Goal: Information Seeking & Learning: Learn about a topic

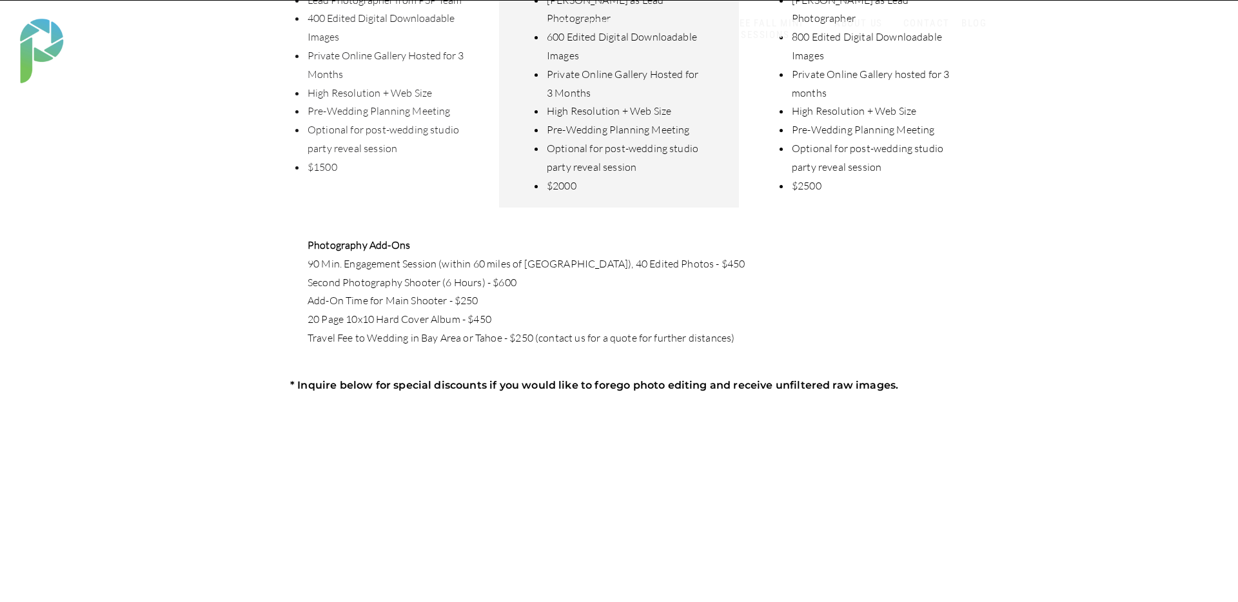
scroll to position [625, 0]
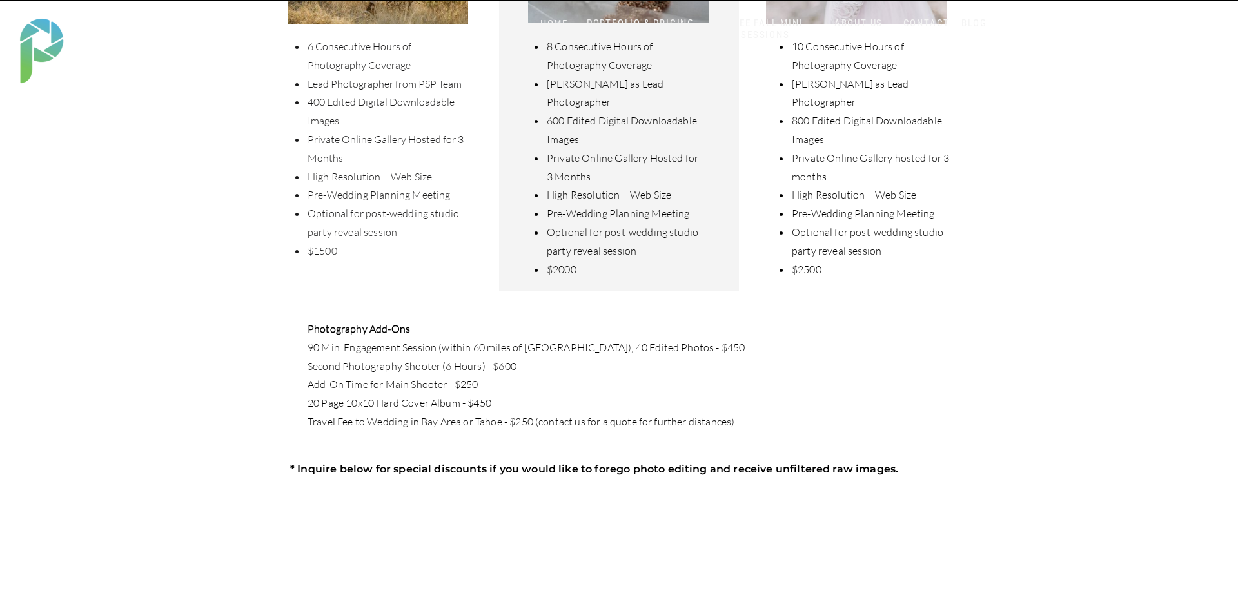
drag, startPoint x: 266, startPoint y: 370, endPoint x: 251, endPoint y: 373, distance: 15.2
click at [253, 373] on div "BLOG CONTACT ABOUT US SERVICES HOME BLOG CONTACT ABOUT US PORTFOLIO & PRICING W…" at bounding box center [619, 555] width 1238 height 2360
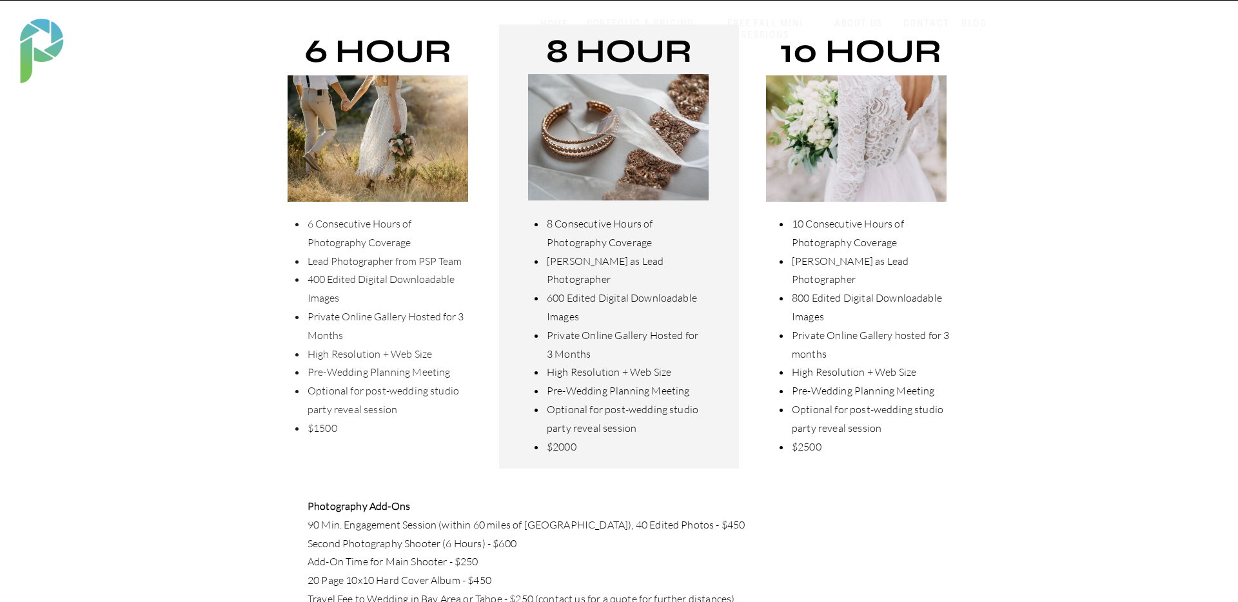
scroll to position [447, 0]
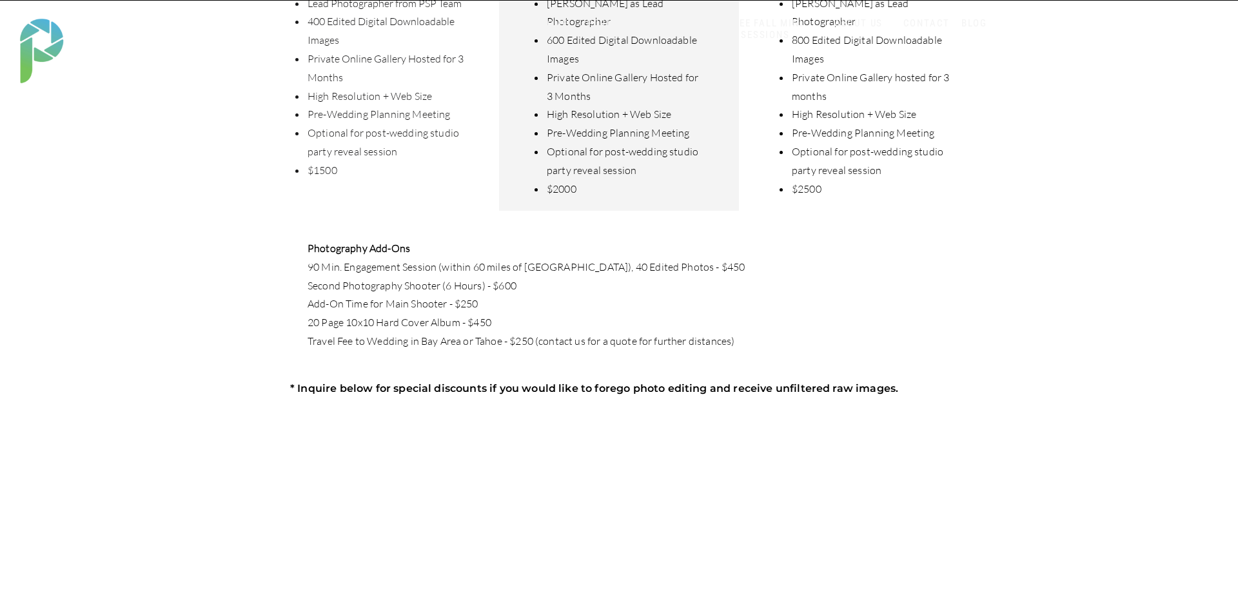
click at [251, 373] on div "BLOG CONTACT ABOUT US SERVICES HOME BLOG CONTACT ABOUT US PORTFOLIO & PRICING W…" at bounding box center [619, 474] width 1238 height 2360
click at [236, 375] on div "BLOG CONTACT ABOUT US SERVICES HOME BLOG CONTACT ABOUT US PORTFOLIO & PRICING W…" at bounding box center [619, 473] width 1238 height 2360
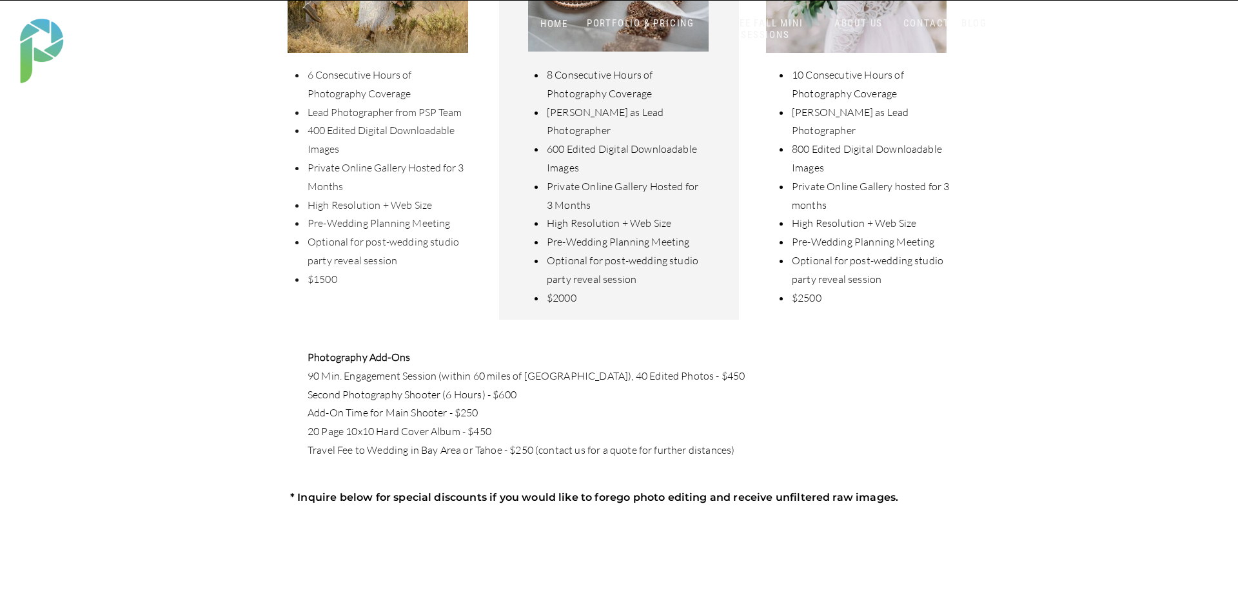
scroll to position [592, 0]
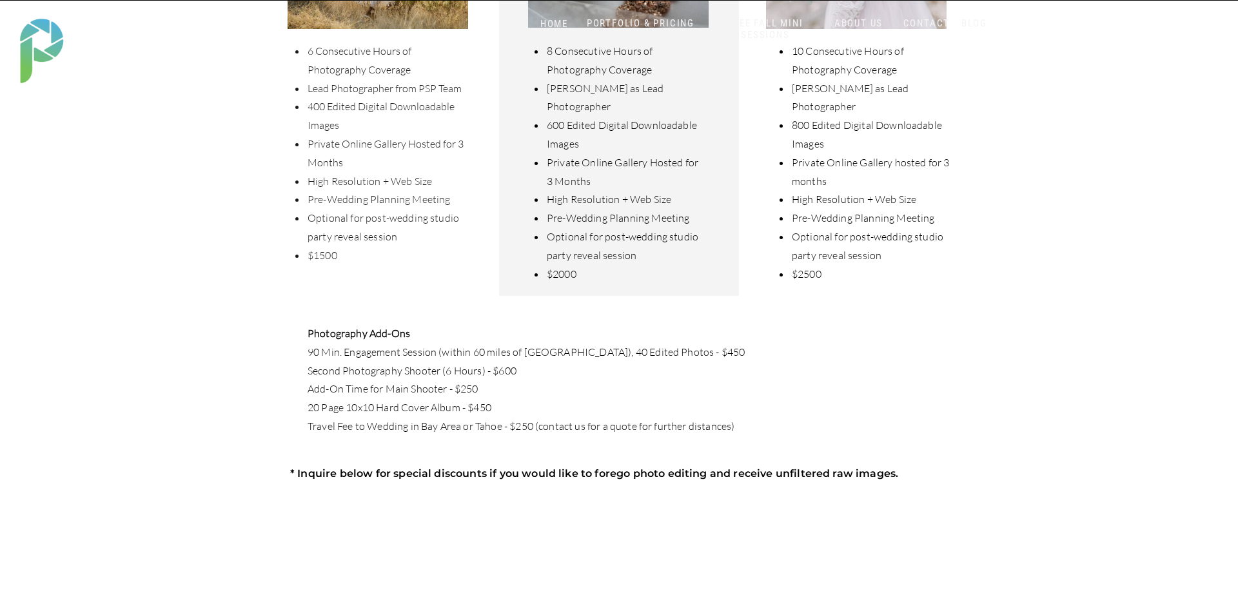
click at [237, 375] on div "BLOG CONTACT ABOUT US SERVICES HOME BLOG CONTACT ABOUT US PORTFOLIO & PRICING W…" at bounding box center [619, 559] width 1238 height 2360
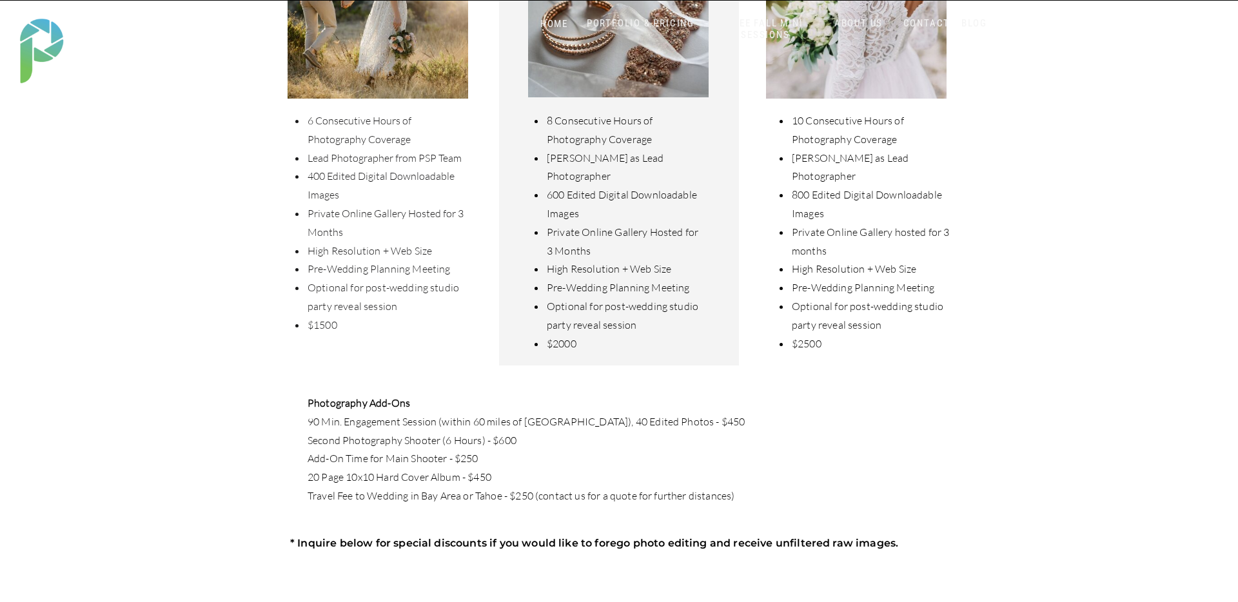
scroll to position [540, 0]
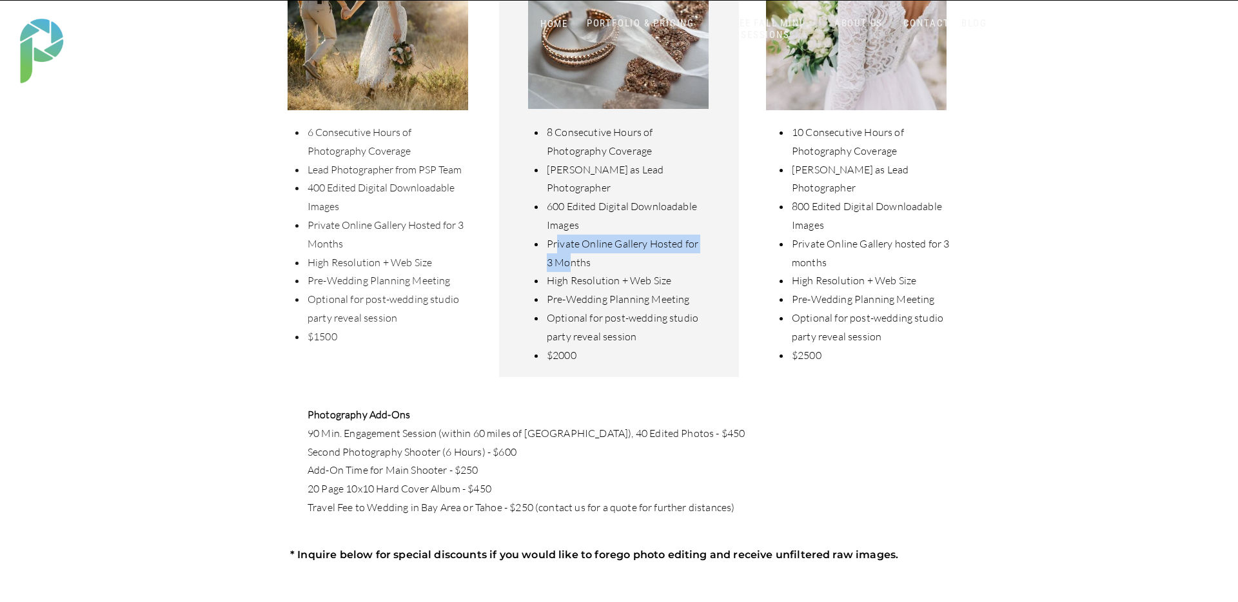
drag, startPoint x: 556, startPoint y: 225, endPoint x: 571, endPoint y: 250, distance: 29.5
click at [571, 250] on li "Private Online Gallery Hosted for 3 Months" at bounding box center [624, 253] width 157 height 37
drag, startPoint x: 683, startPoint y: 280, endPoint x: 548, endPoint y: 271, distance: 135.0
click at [548, 290] on li "Pre-Wedding Planning Meeting" at bounding box center [624, 299] width 157 height 19
click at [677, 312] on li "Optional for post-wedding studio party reveal session" at bounding box center [624, 327] width 157 height 37
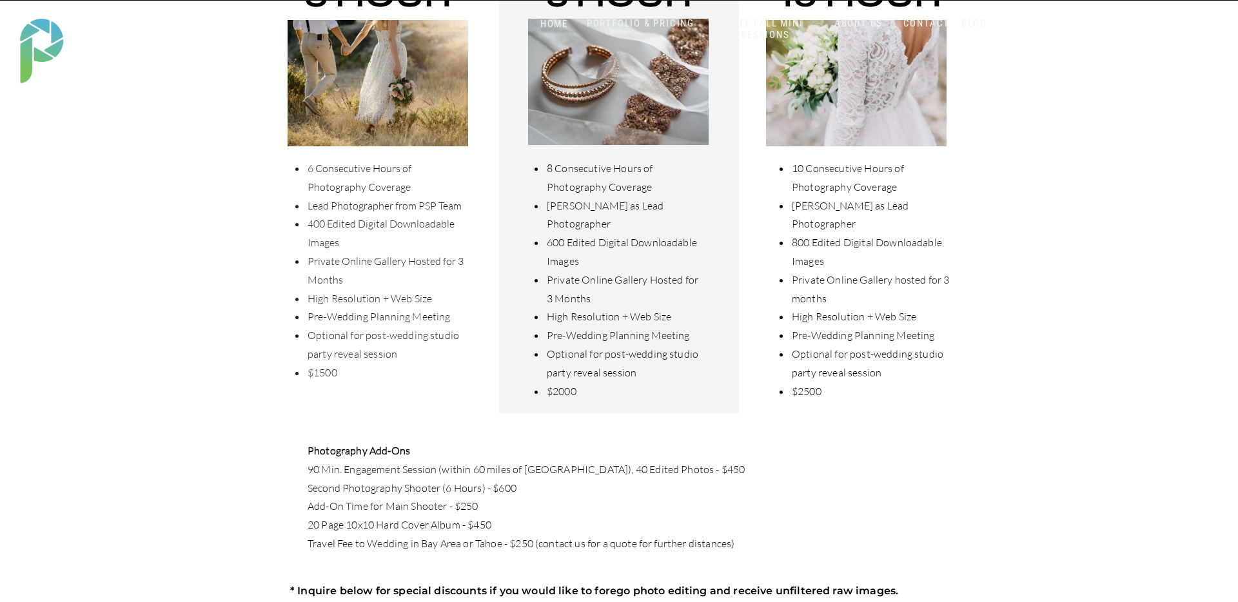
scroll to position [500, 0]
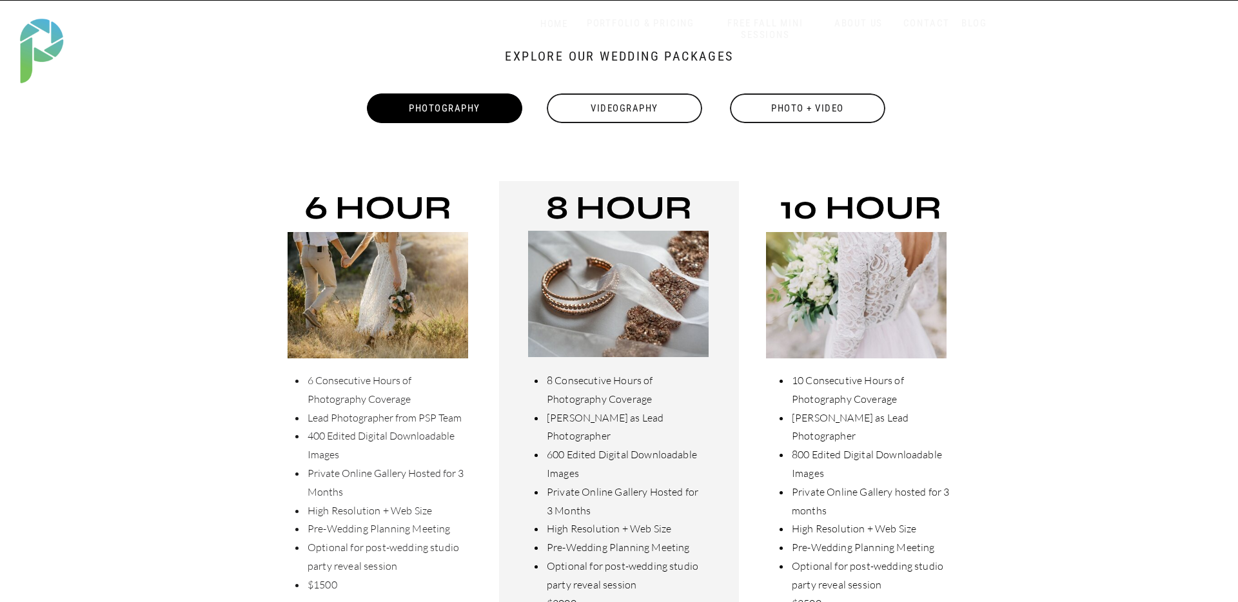
scroll to position [286, 0]
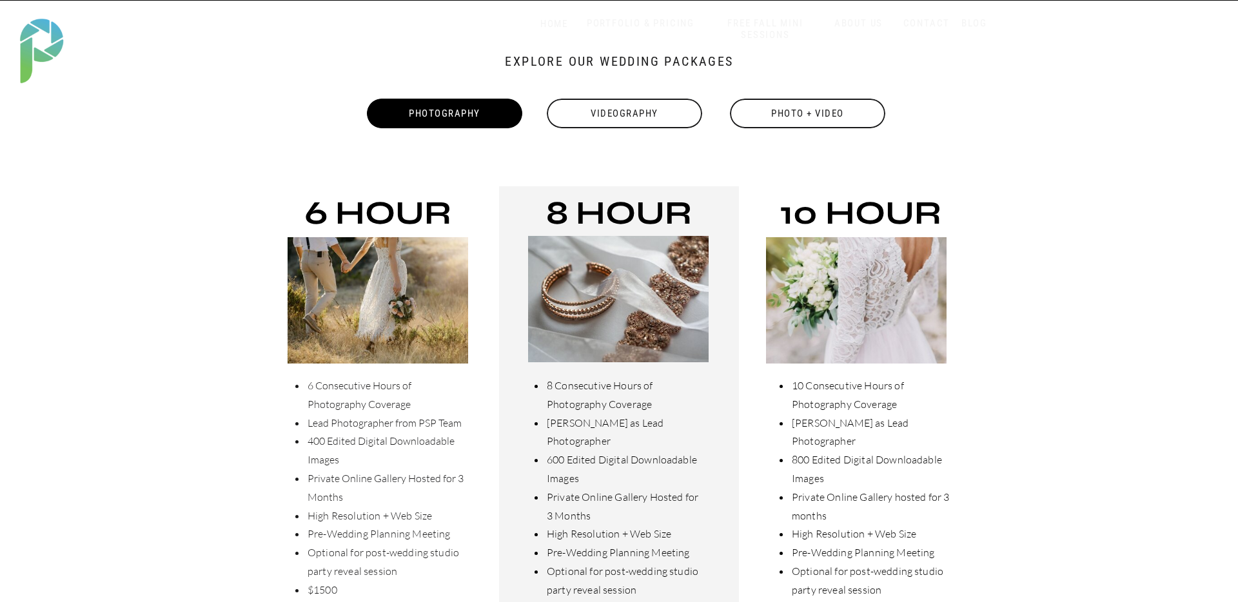
drag, startPoint x: 792, startPoint y: 111, endPoint x: 782, endPoint y: 112, distance: 9.8
click at [791, 111] on div "Photo + Video" at bounding box center [808, 114] width 158 height 30
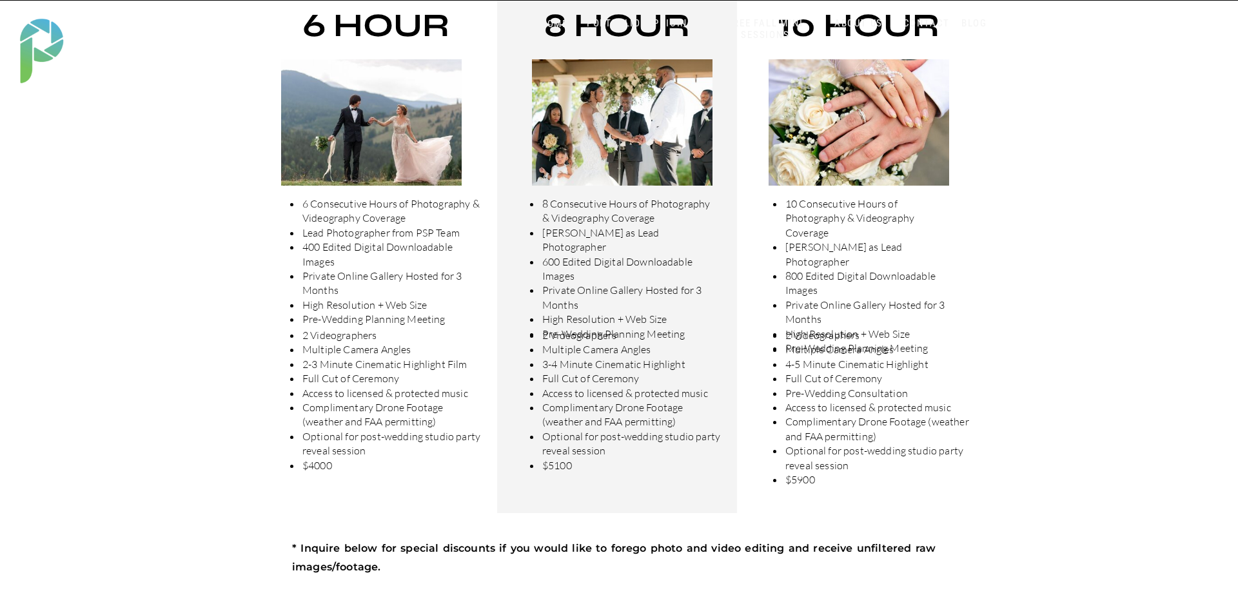
scroll to position [480, 0]
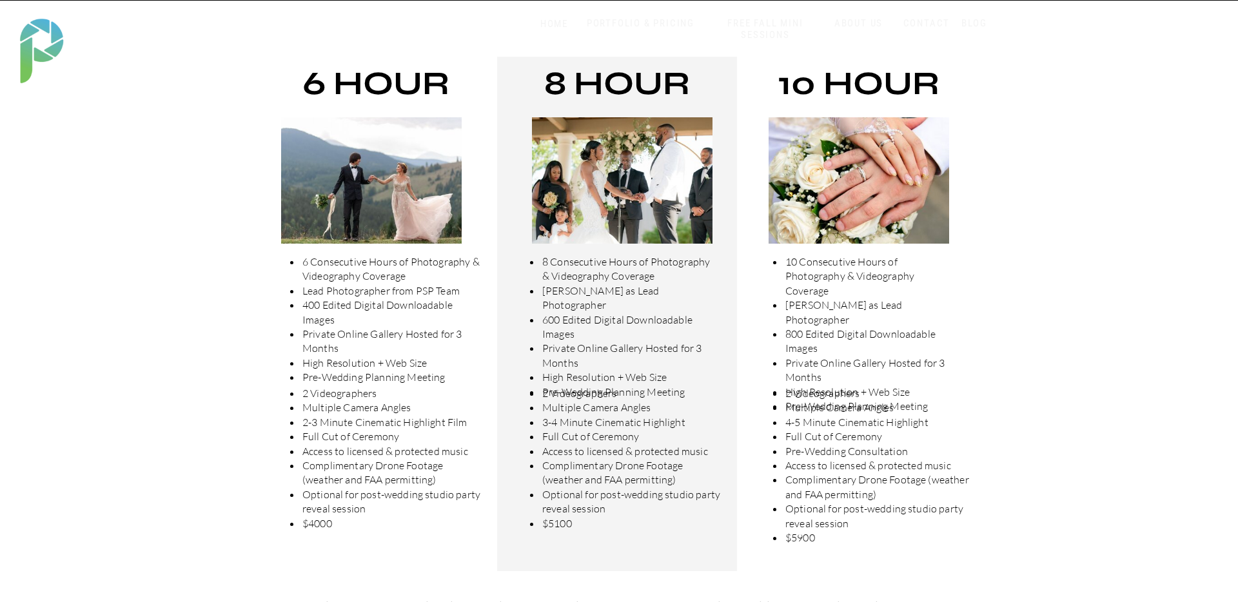
scroll to position [422, 0]
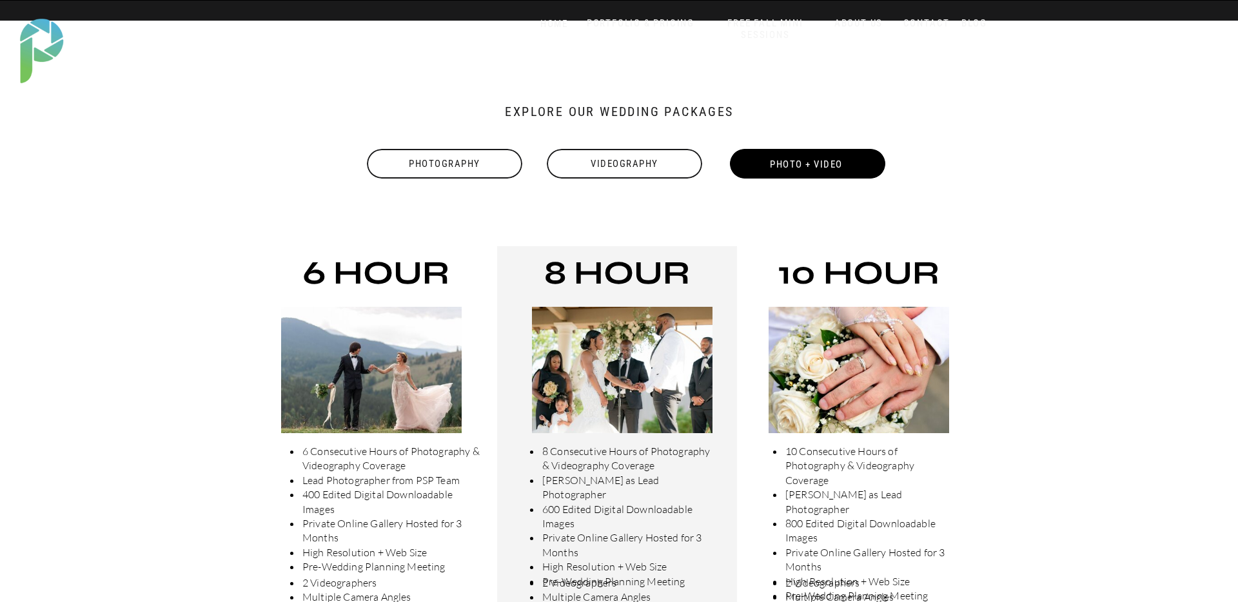
scroll to position [0, 0]
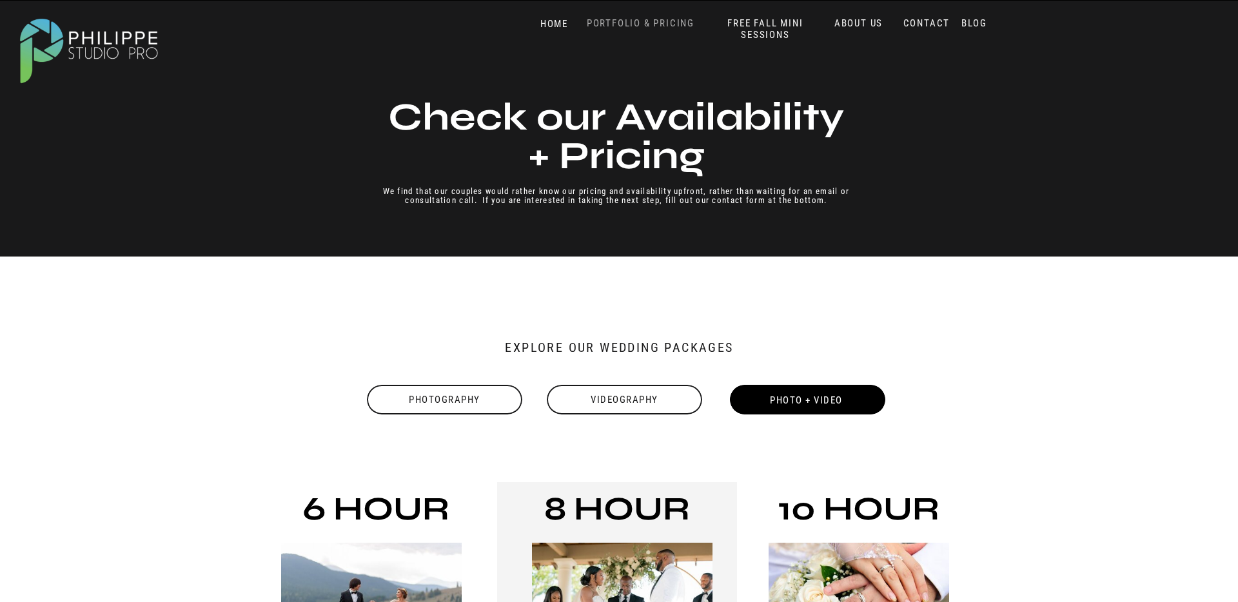
click at [656, 17] on nav "PORTFOLIO & PRICING" at bounding box center [641, 23] width 118 height 12
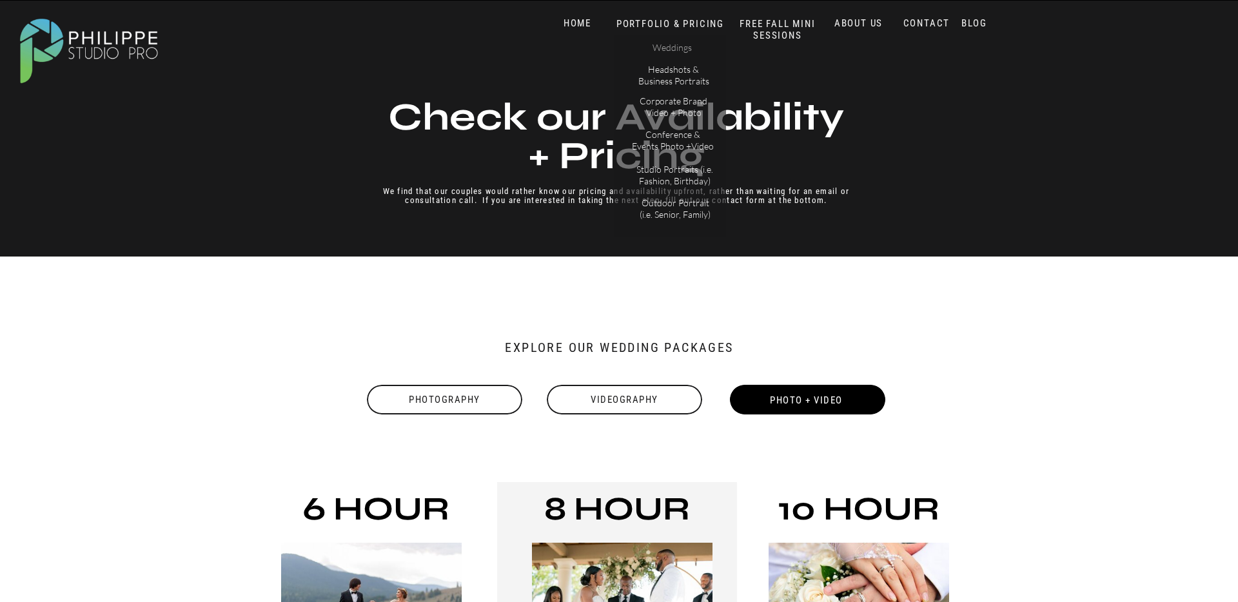
click at [674, 43] on p "Weddings" at bounding box center [672, 49] width 73 height 14
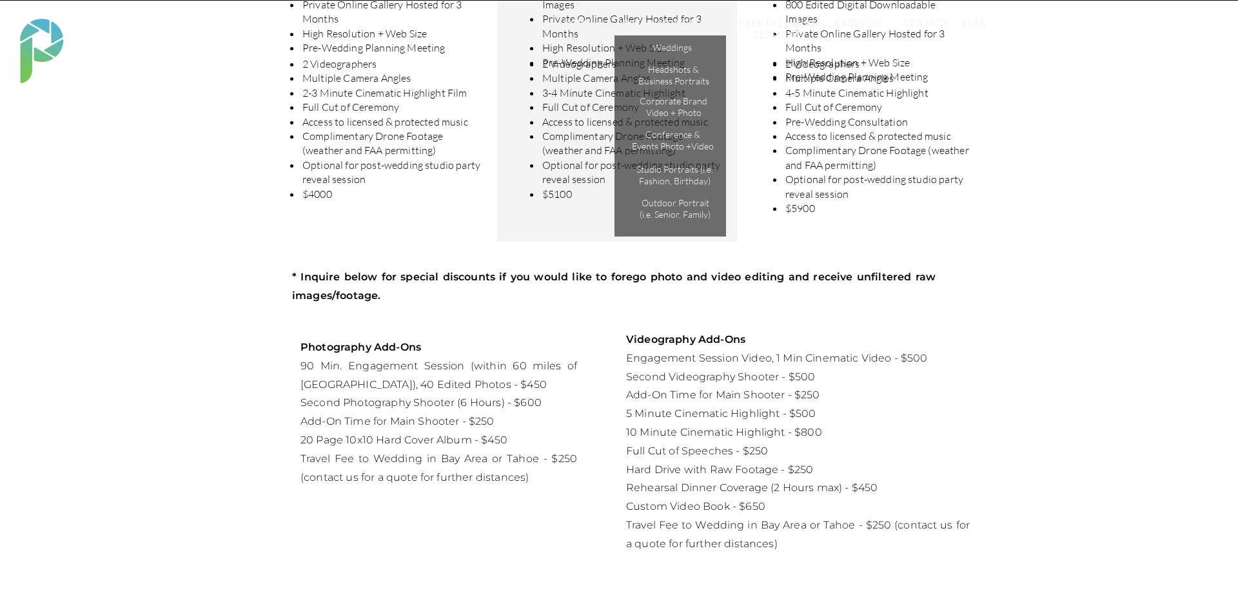
scroll to position [760, 0]
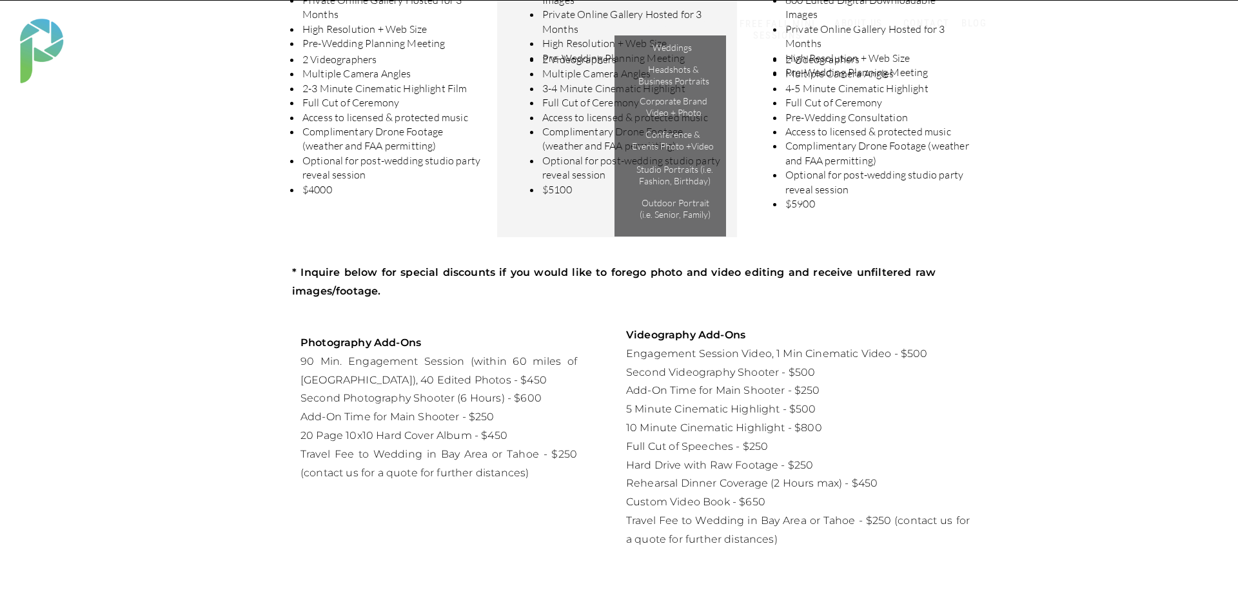
click at [929, 454] on p "Videography Add-Ons Engagement Session Video, 1 Min Cinematic Video - $500 Seco…" at bounding box center [798, 430] width 344 height 209
drag, startPoint x: 762, startPoint y: 444, endPoint x: 744, endPoint y: 446, distance: 18.2
click at [744, 446] on p "Videography Add-Ons Engagement Session Video, 1 Min Cinematic Video - $500 Seco…" at bounding box center [798, 430] width 344 height 209
click at [713, 448] on p "Videography Add-Ons Engagement Session Video, 1 Min Cinematic Video - $500 Seco…" at bounding box center [798, 430] width 344 height 209
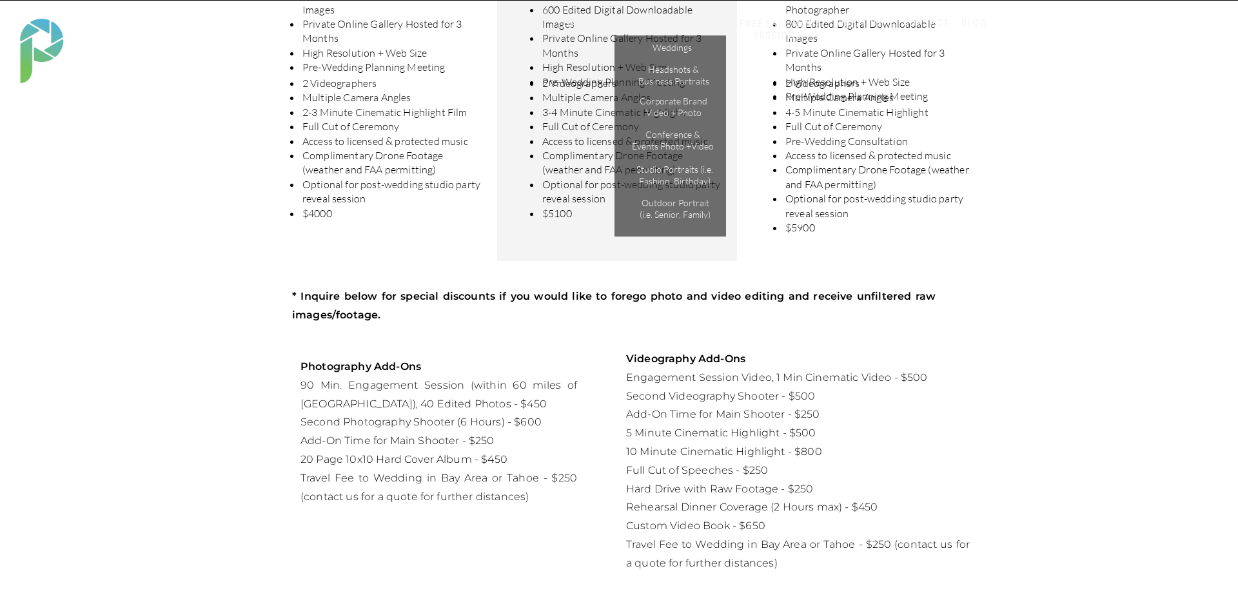
scroll to position [735, 0]
drag, startPoint x: 747, startPoint y: 470, endPoint x: 763, endPoint y: 470, distance: 16.8
click at [763, 470] on p "Videography Add-Ons Engagement Session Video, 1 Min Cinematic Video - $500 Seco…" at bounding box center [798, 455] width 344 height 209
drag, startPoint x: 629, startPoint y: 416, endPoint x: 816, endPoint y: 416, distance: 187.6
click at [817, 416] on p "Videography Add-Ons Engagement Session Video, 1 Min Cinematic Video - $500 Seco…" at bounding box center [798, 455] width 344 height 209
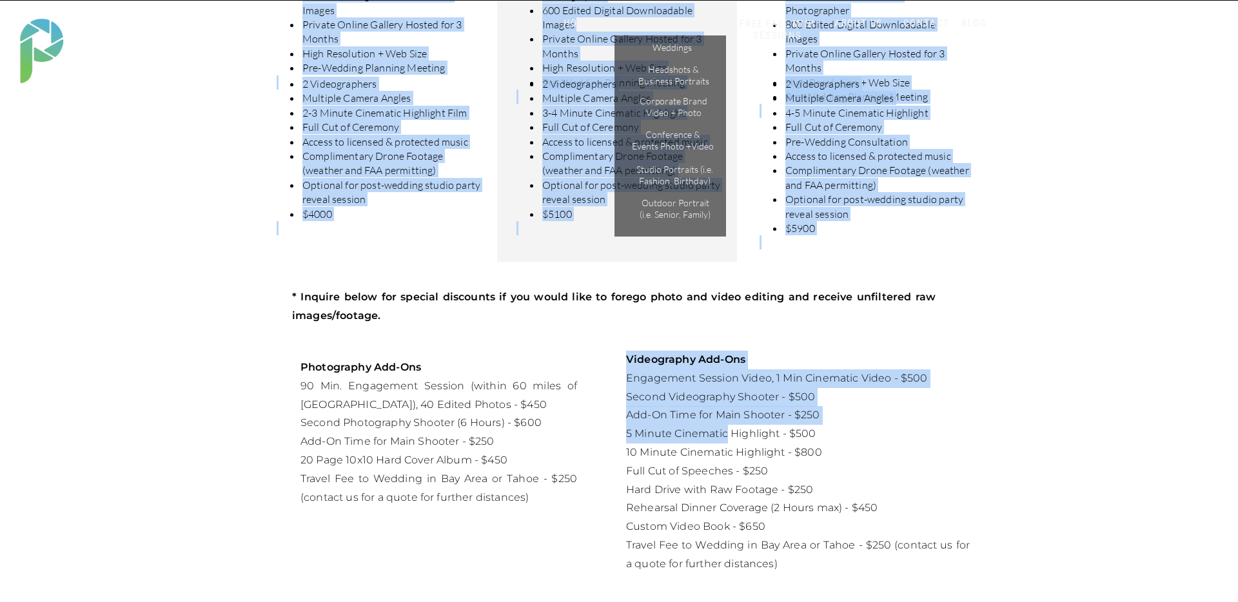
drag, startPoint x: 624, startPoint y: 433, endPoint x: 728, endPoint y: 435, distance: 103.8
click at [728, 435] on div "BLOG CONTACT ABOUT US SERVICES HOME BLOG CONTACT ABOUT US PORTFOLIO & PRICING W…" at bounding box center [619, 445] width 1238 height 2360
click at [728, 435] on p "Videography Add-Ons Engagement Session Video, 1 Min Cinematic Video - $500 Seco…" at bounding box center [798, 455] width 344 height 209
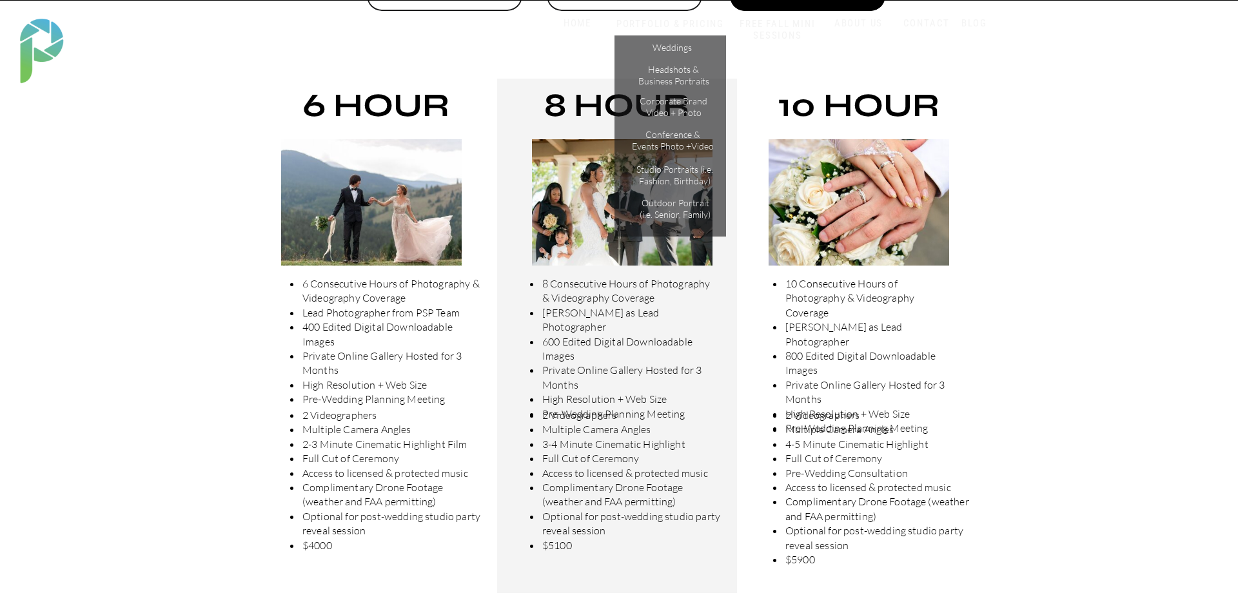
scroll to position [351, 0]
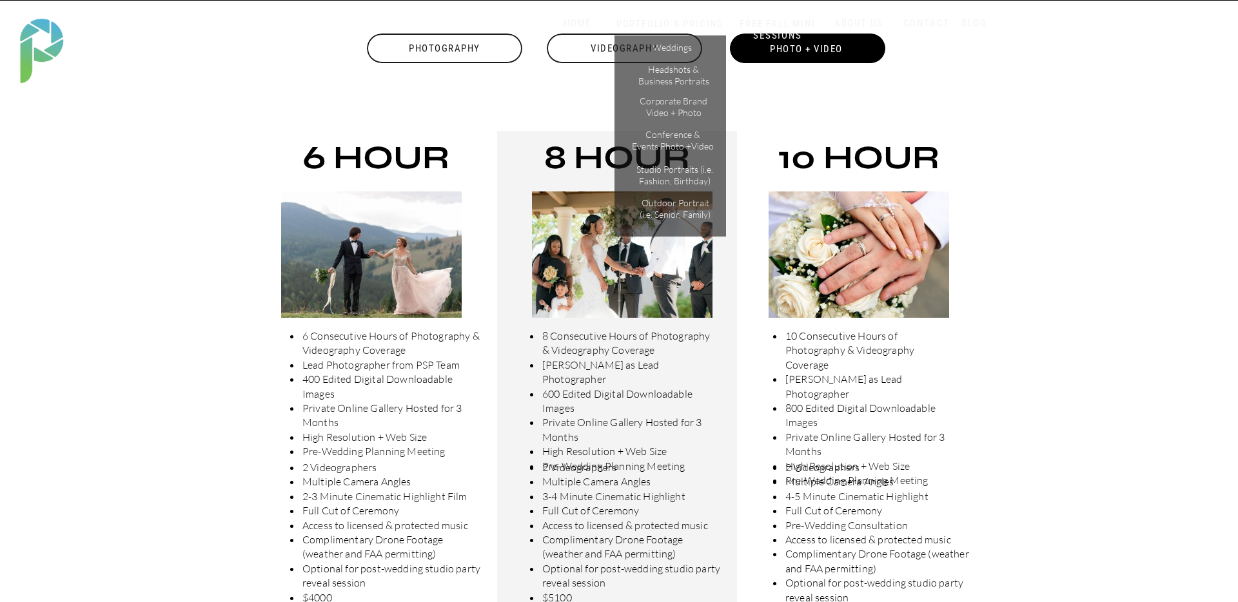
click at [566, 43] on div "Videography" at bounding box center [625, 49] width 158 height 30
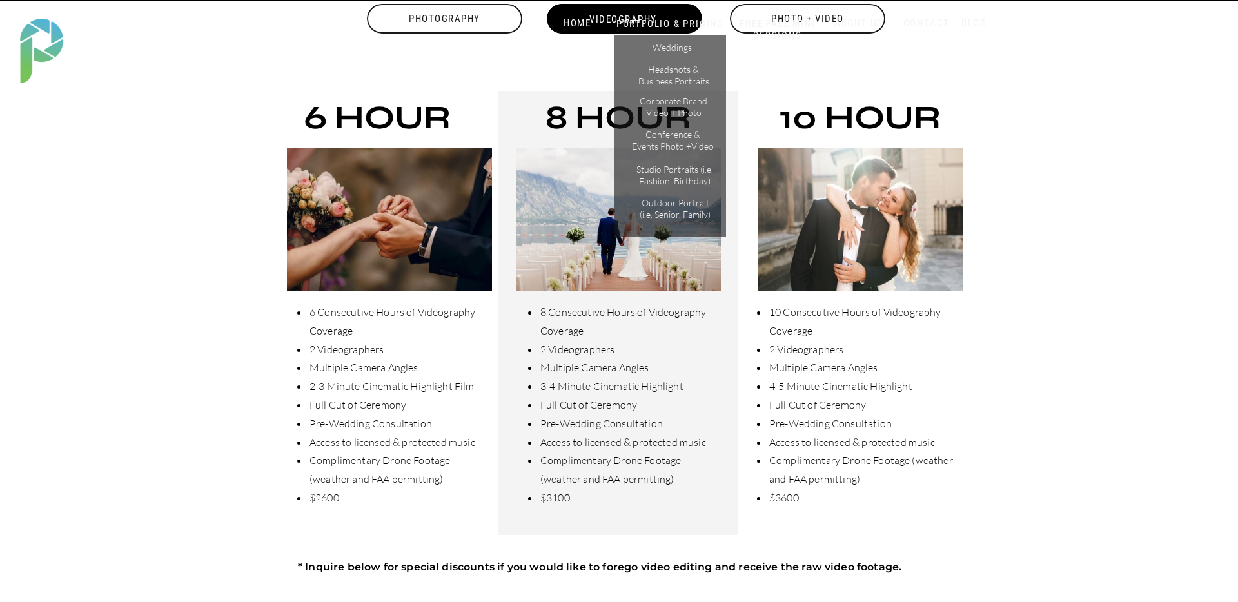
scroll to position [379, 0]
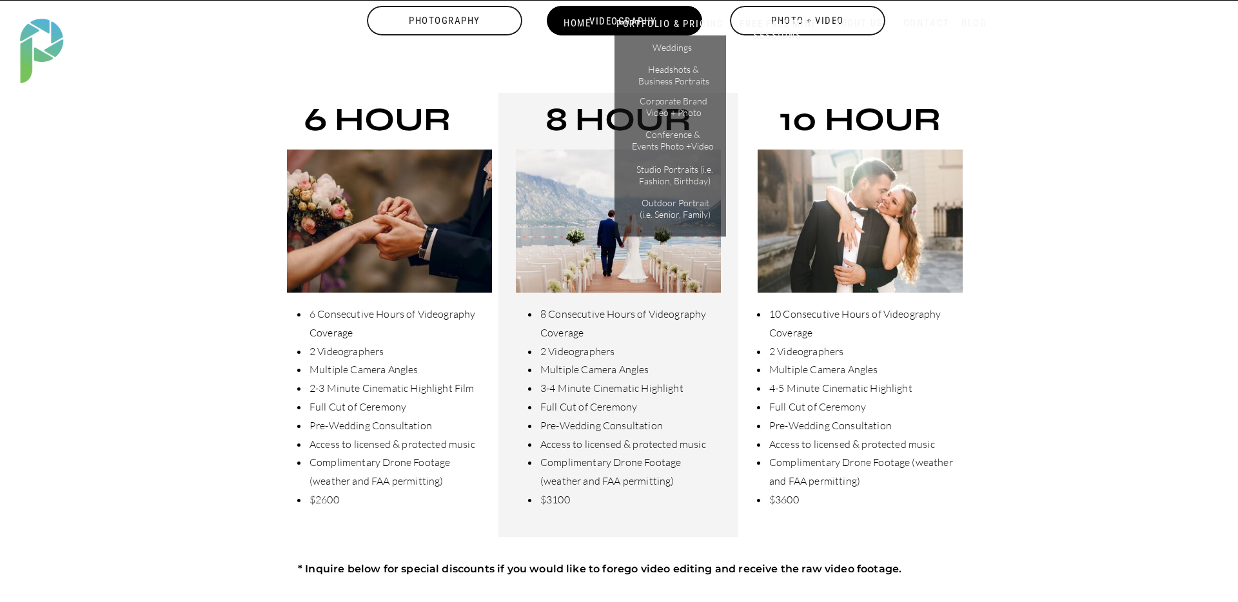
click at [832, 32] on div "Photo + Video" at bounding box center [808, 21] width 158 height 30
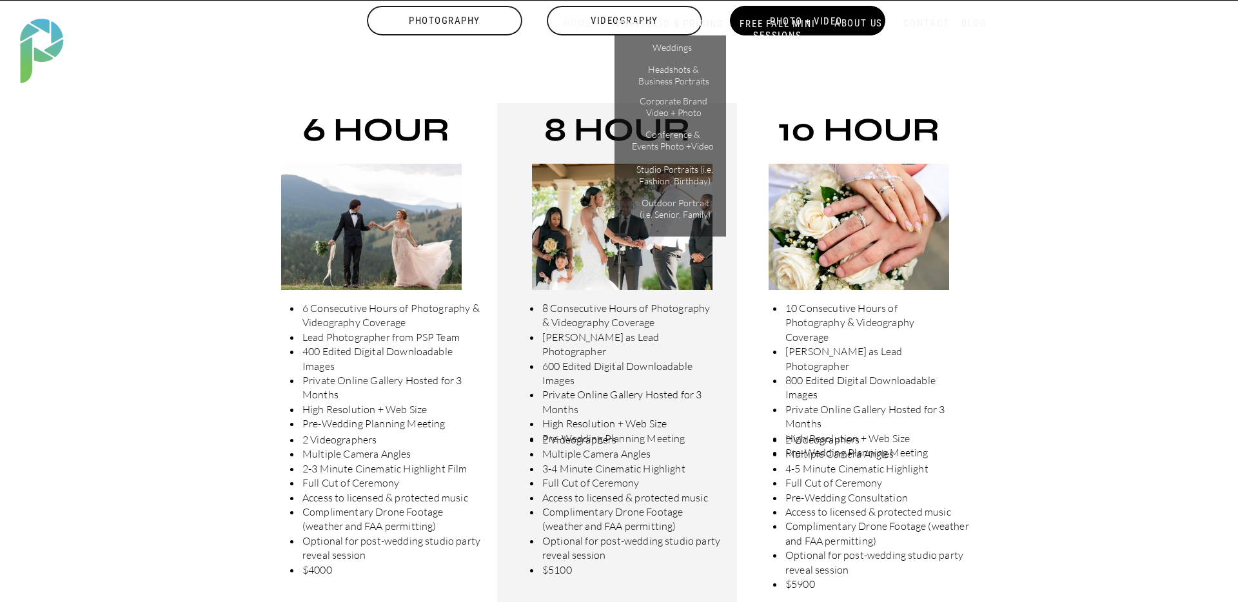
click at [582, 21] on nav "HOME" at bounding box center [577, 23] width 55 height 12
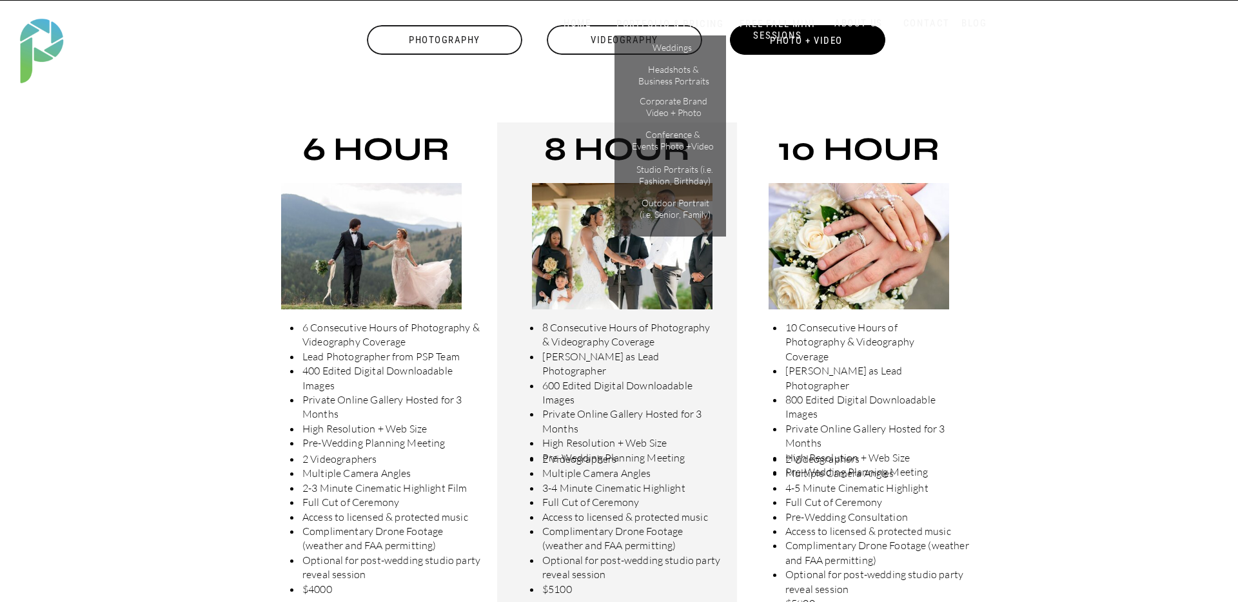
scroll to position [358, 0]
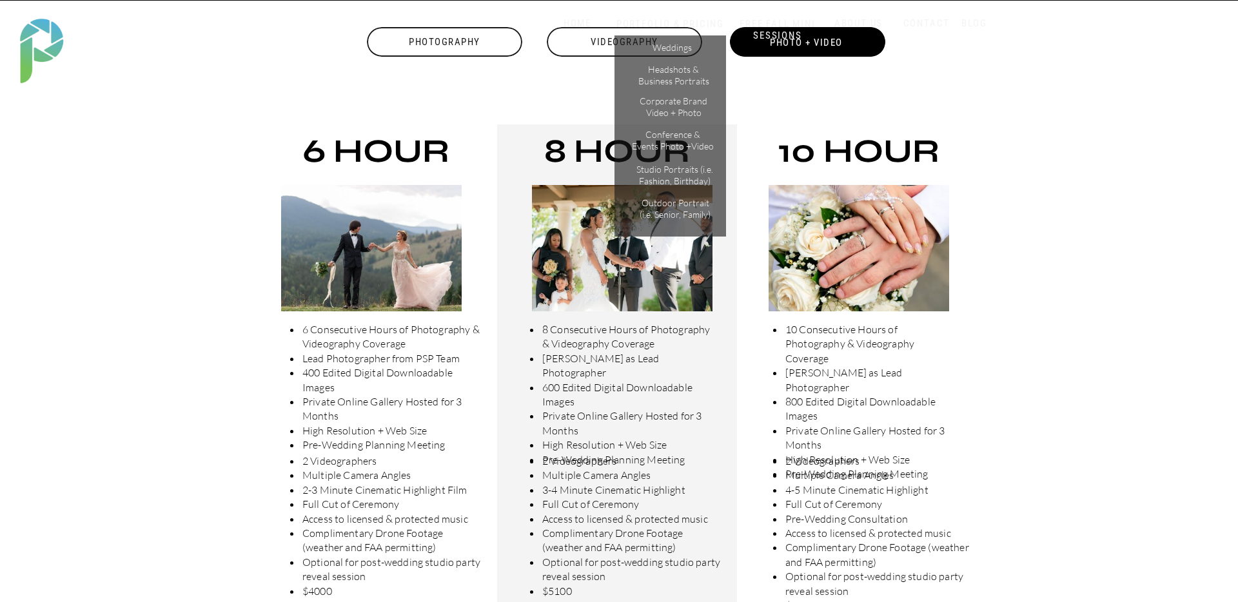
click at [579, 53] on div "Videography" at bounding box center [625, 42] width 158 height 30
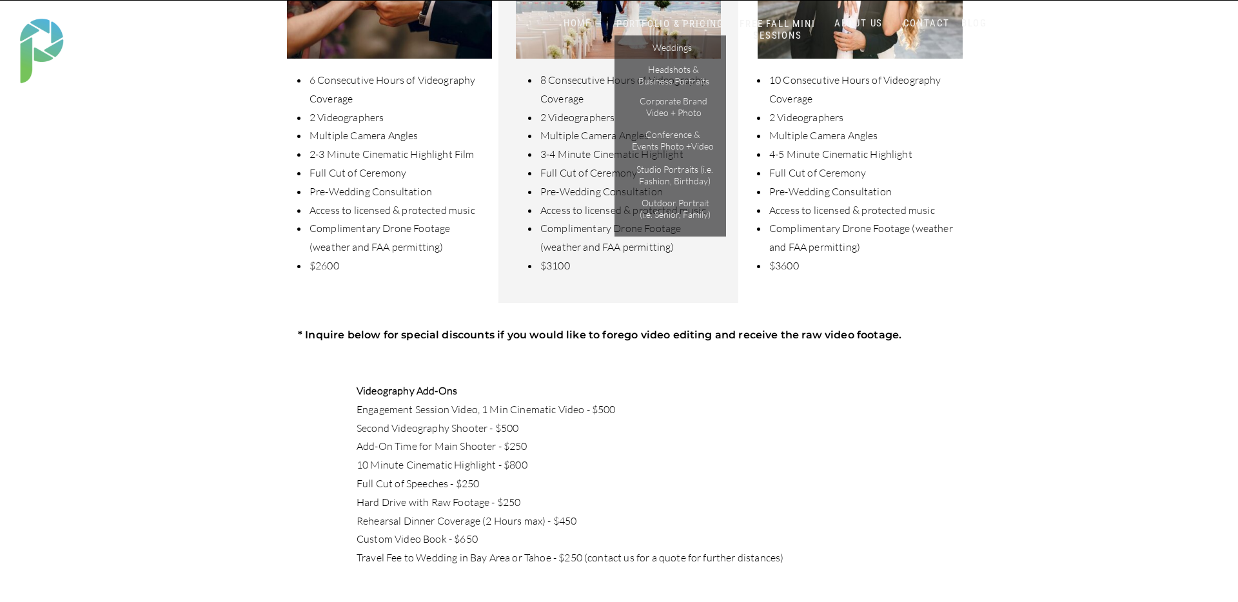
scroll to position [602, 0]
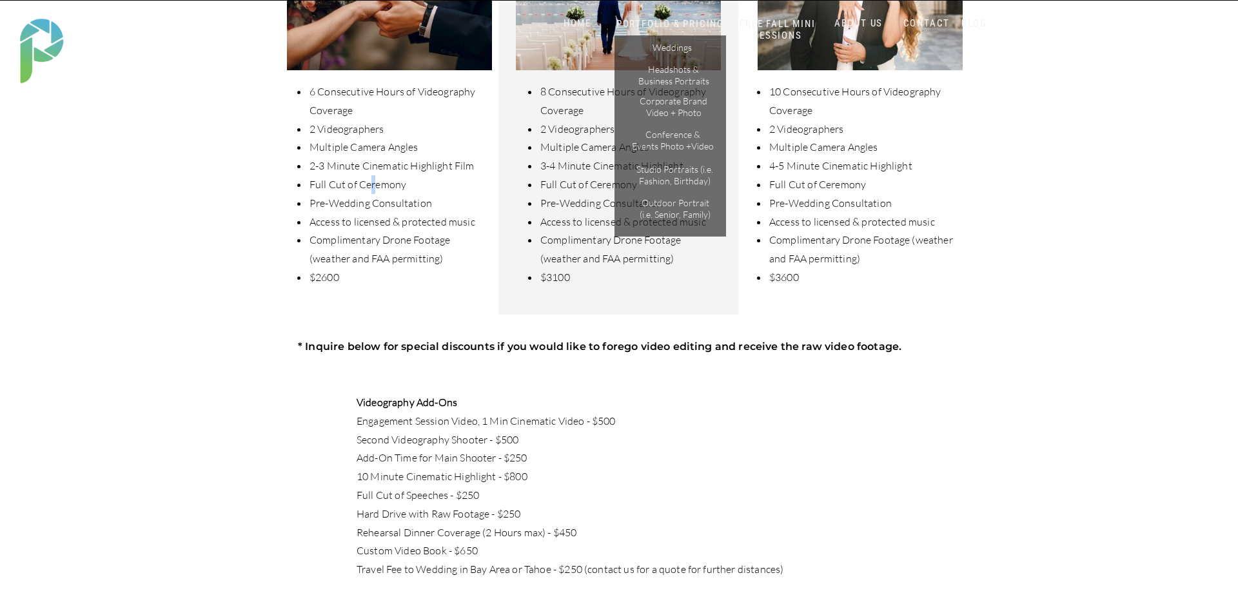
click at [371, 175] on li "Full Cut of Ceremony" at bounding box center [398, 184] width 181 height 19
click at [397, 179] on span "Full Cut of Ceremony" at bounding box center [358, 184] width 97 height 13
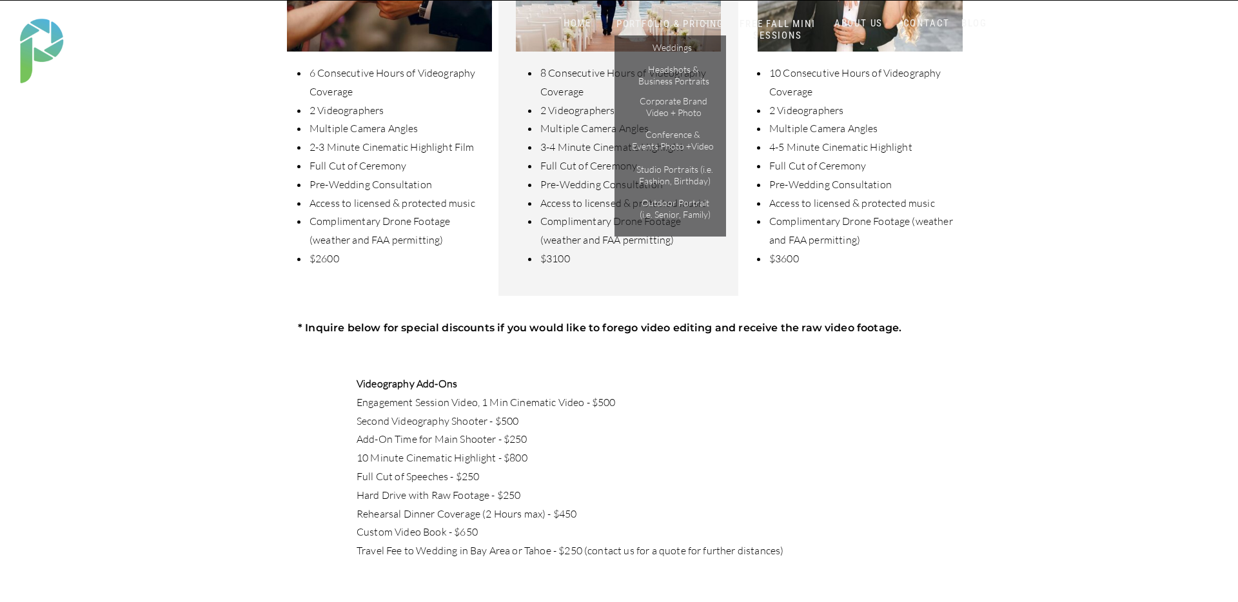
scroll to position [621, 0]
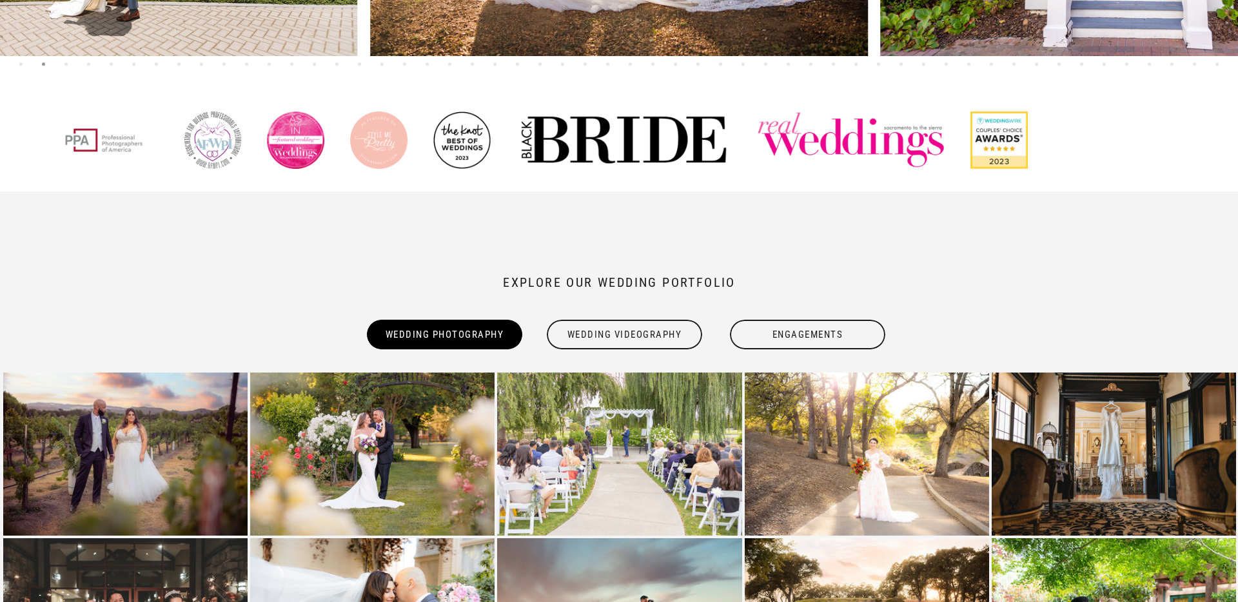
scroll to position [638, 0]
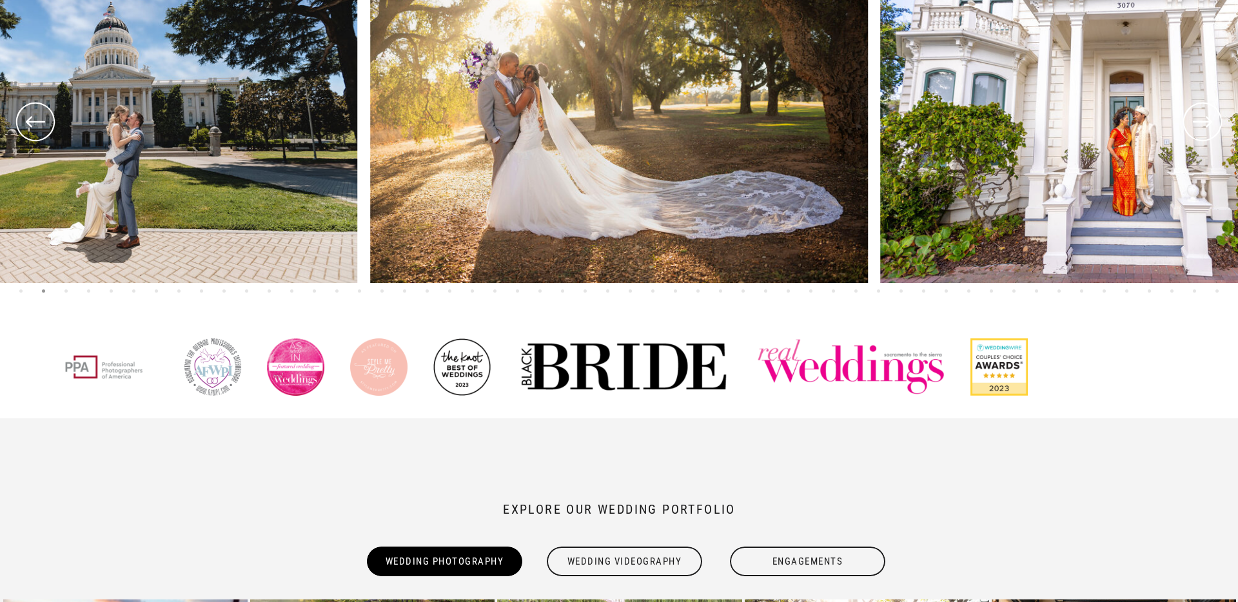
click at [671, 565] on div "Wedding Videography" at bounding box center [625, 562] width 158 height 30
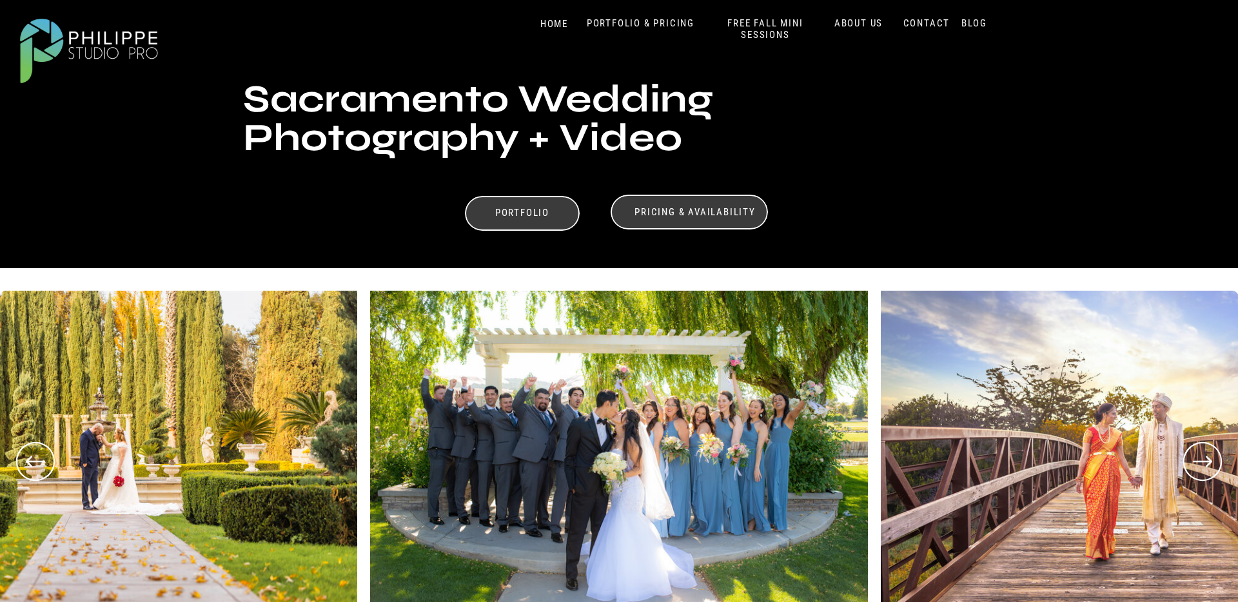
scroll to position [0, 0]
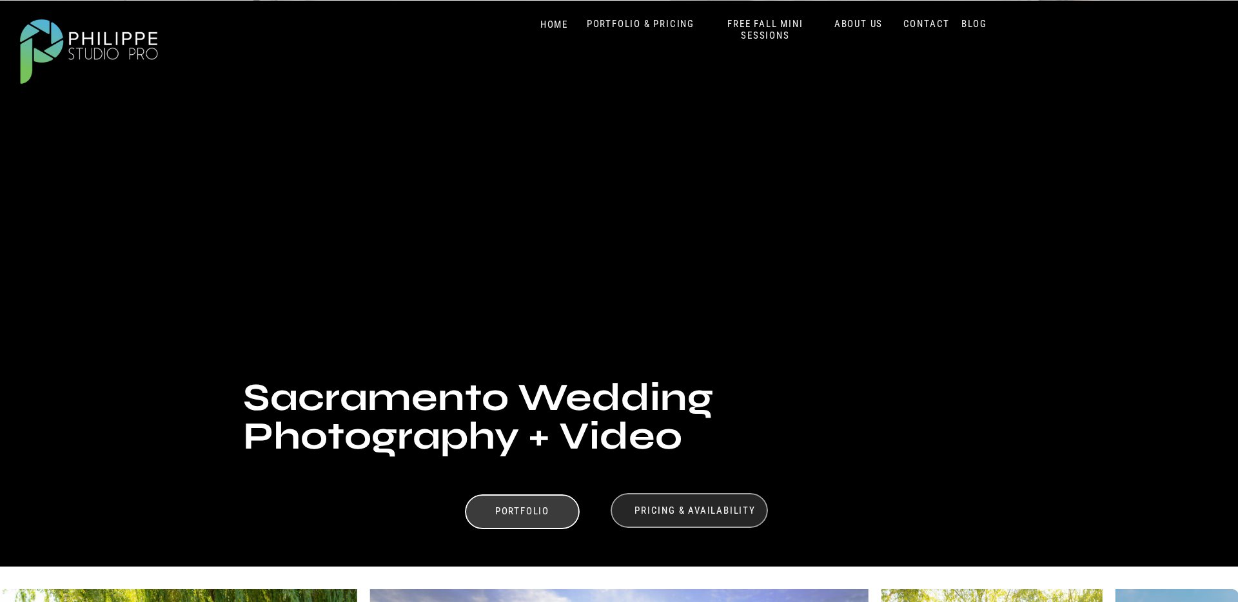
click at [708, 500] on div at bounding box center [689, 510] width 157 height 35
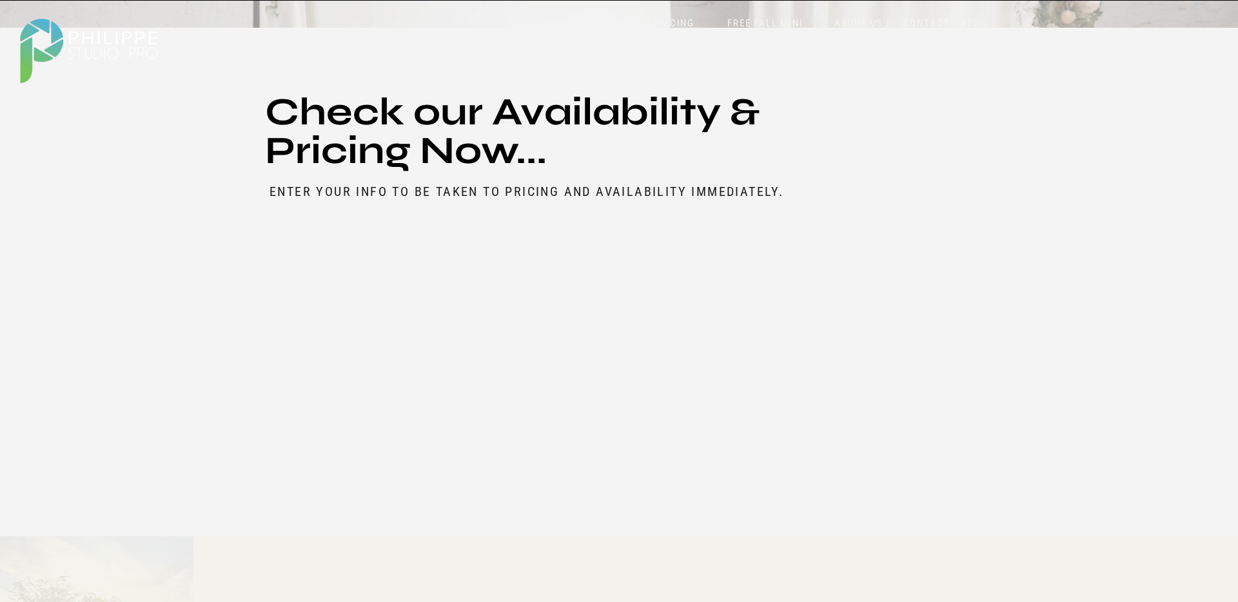
scroll to position [4540, 0]
